Goal: Task Accomplishment & Management: Manage account settings

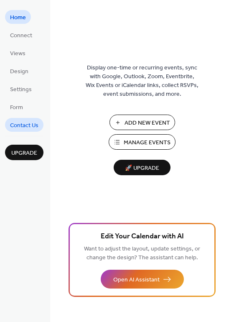
click at [25, 125] on span "Contact Us" at bounding box center [24, 125] width 28 height 9
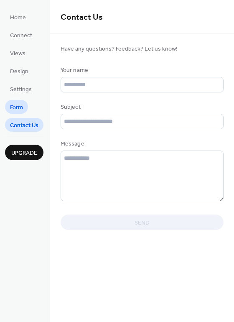
click at [19, 106] on span "Form" at bounding box center [16, 107] width 13 height 9
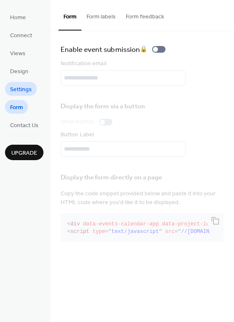
click at [21, 85] on span "Settings" at bounding box center [21, 89] width 22 height 9
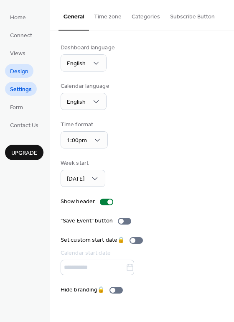
click at [15, 67] on span "Design" at bounding box center [19, 71] width 18 height 9
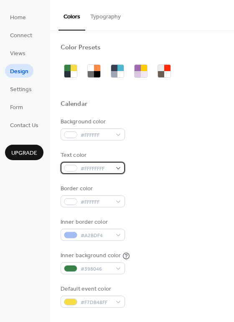
click at [65, 170] on div at bounding box center [70, 168] width 13 height 7
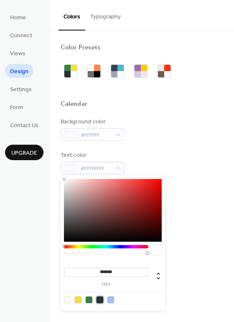
click at [99, 301] on div at bounding box center [99, 299] width 7 height 7
type input "*******"
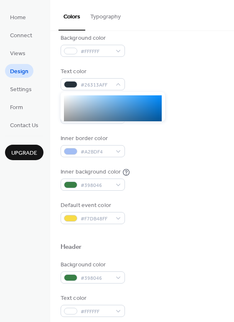
scroll to position [42, 0]
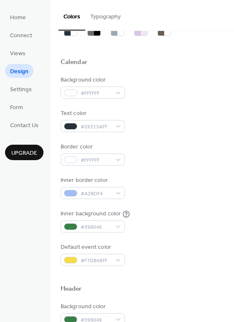
click at [162, 174] on div "Background color #FFFFFF Text color #26313AFF Border color #FFFFFF Inner border…" at bounding box center [142, 171] width 163 height 190
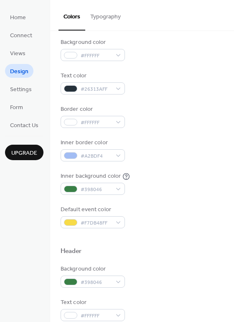
scroll to position [84, 0]
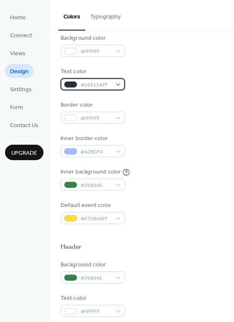
click at [71, 82] on div at bounding box center [70, 84] width 13 height 7
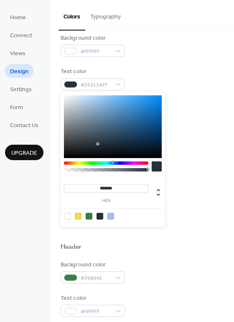
click at [68, 218] on div at bounding box center [67, 216] width 7 height 7
click at [112, 213] on div at bounding box center [110, 216] width 7 height 7
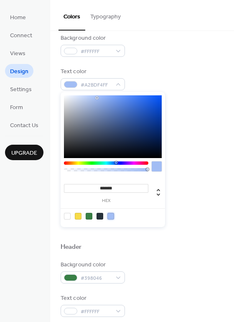
click at [100, 216] on div at bounding box center [99, 216] width 7 height 7
type input "*******"
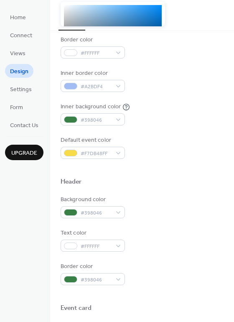
scroll to position [0, 0]
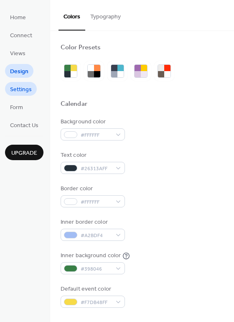
click at [21, 89] on span "Settings" at bounding box center [21, 89] width 22 height 9
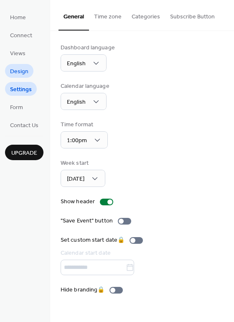
click at [24, 74] on span "Design" at bounding box center [19, 71] width 18 height 9
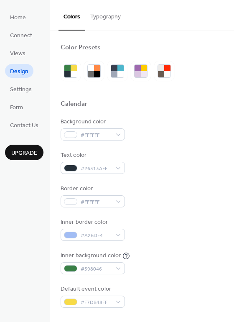
click at [105, 14] on button "Typography" at bounding box center [105, 15] width 41 height 30
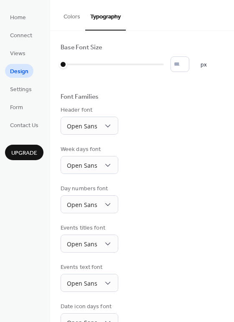
click at [71, 18] on button "Colors" at bounding box center [71, 15] width 27 height 30
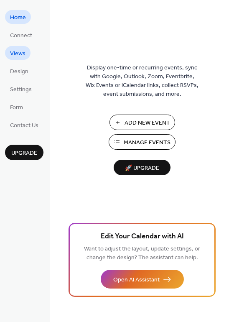
click at [18, 51] on span "Views" at bounding box center [17, 53] width 15 height 9
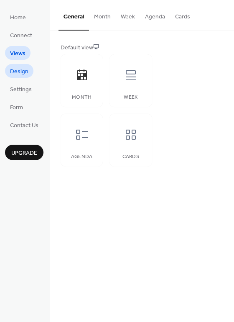
click at [23, 73] on span "Design" at bounding box center [19, 71] width 18 height 9
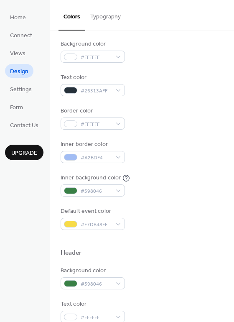
scroll to position [84, 0]
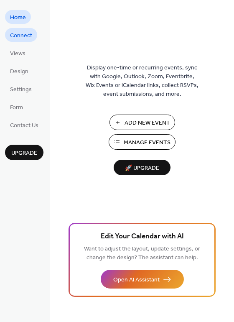
click at [21, 40] on span "Connect" at bounding box center [21, 35] width 22 height 9
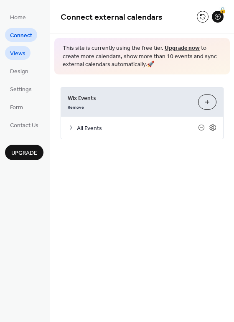
click at [17, 51] on span "Views" at bounding box center [17, 53] width 15 height 9
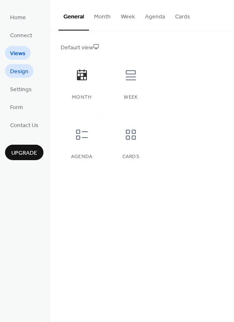
click at [20, 68] on span "Design" at bounding box center [19, 71] width 18 height 9
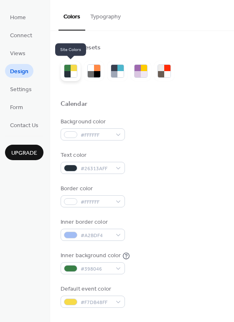
click at [71, 68] on div at bounding box center [74, 68] width 6 height 6
click at [98, 64] on div at bounding box center [94, 71] width 20 height 20
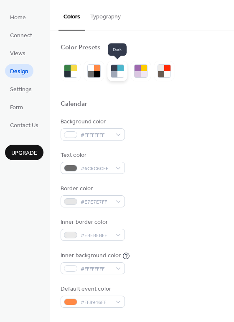
click at [116, 75] on div at bounding box center [114, 74] width 6 height 6
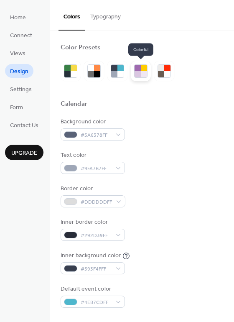
click at [140, 73] on div at bounding box center [137, 74] width 6 height 6
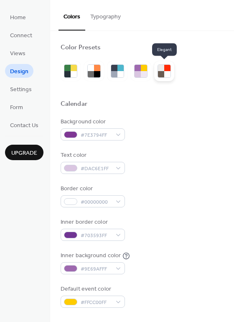
click at [160, 70] on div at bounding box center [161, 68] width 6 height 6
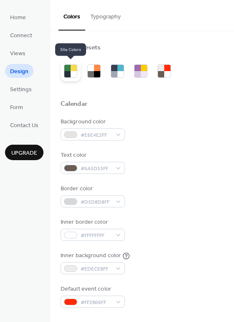
click at [70, 73] on div at bounding box center [67, 74] width 6 height 6
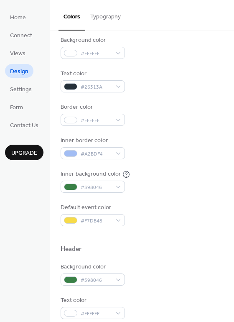
scroll to position [84, 0]
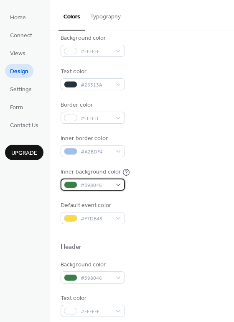
click at [109, 183] on span "#398046" at bounding box center [96, 185] width 31 height 9
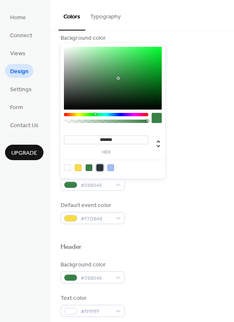
click at [99, 166] on div at bounding box center [99, 167] width 7 height 7
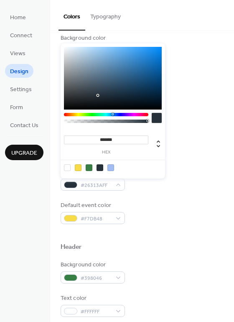
click at [66, 165] on div at bounding box center [67, 167] width 7 height 7
type input "*******"
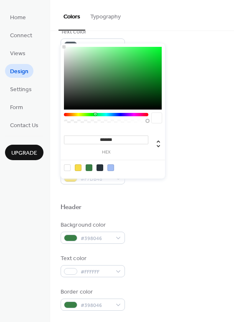
scroll to position [125, 0]
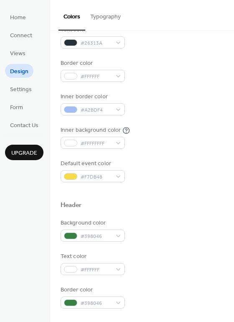
click at [149, 227] on div "Background color #398046" at bounding box center [142, 229] width 163 height 23
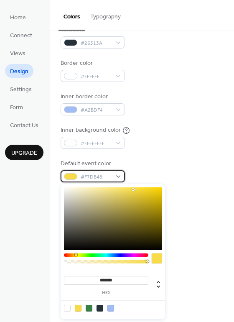
click at [115, 174] on div "#F7DB48" at bounding box center [93, 176] width 64 height 12
click at [87, 306] on div at bounding box center [89, 307] width 7 height 7
type input "*******"
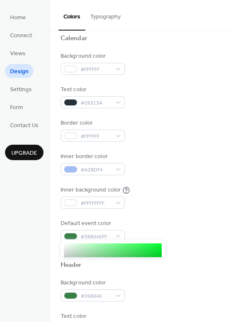
scroll to position [65, 0]
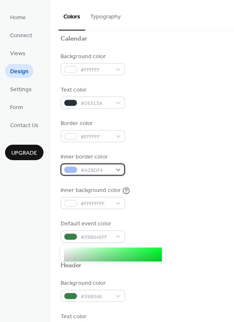
click at [119, 166] on div "#A2BDF4" at bounding box center [93, 169] width 64 height 12
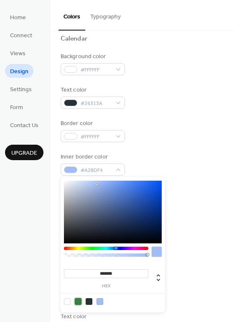
click at [78, 301] on div at bounding box center [78, 301] width 7 height 7
type input "*******"
